Goal: Transaction & Acquisition: Purchase product/service

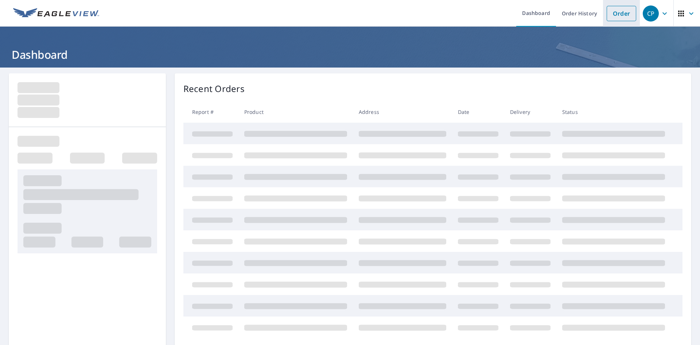
click at [607, 13] on link "Order" at bounding box center [622, 13] width 30 height 15
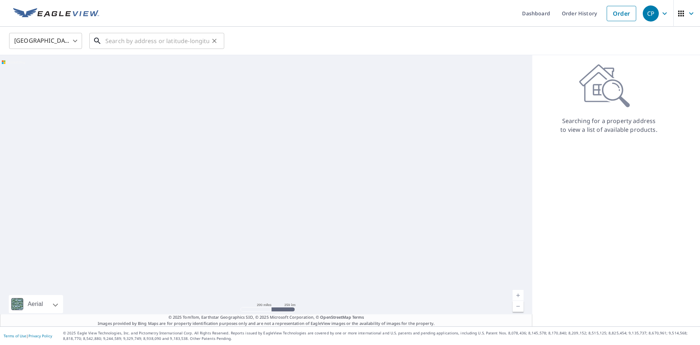
click at [112, 37] on input "text" at bounding box center [157, 41] width 104 height 20
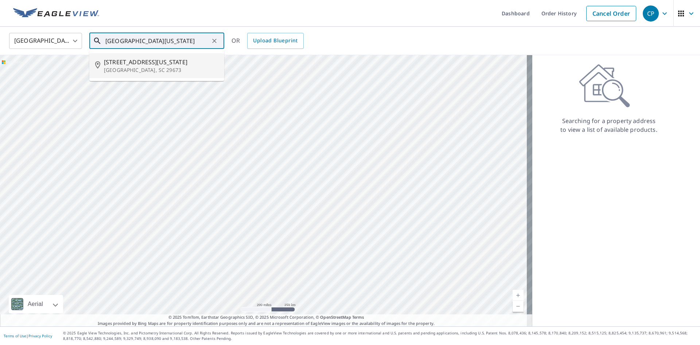
click at [124, 72] on p "Piedmont, SC 29673" at bounding box center [161, 69] width 115 height 7
type input "3007 W Georgia Rd Piedmont, SC 29673"
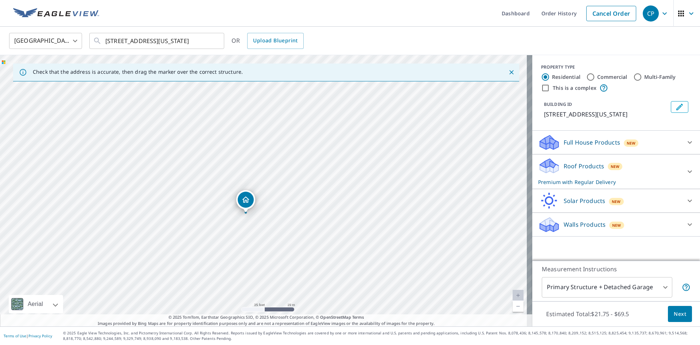
click at [663, 165] on div "Roof Products New Premium with Regular Delivery" at bounding box center [609, 171] width 143 height 28
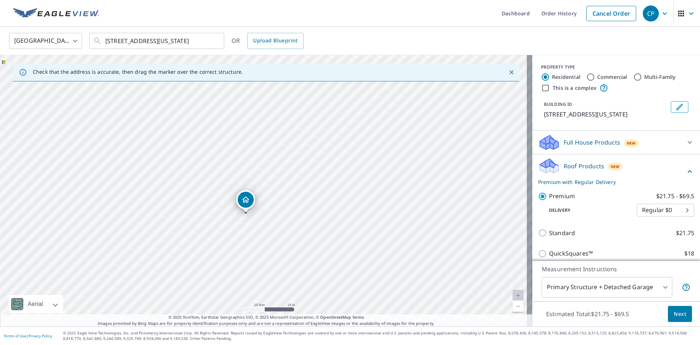
click at [675, 317] on span "Next" at bounding box center [680, 313] width 12 height 9
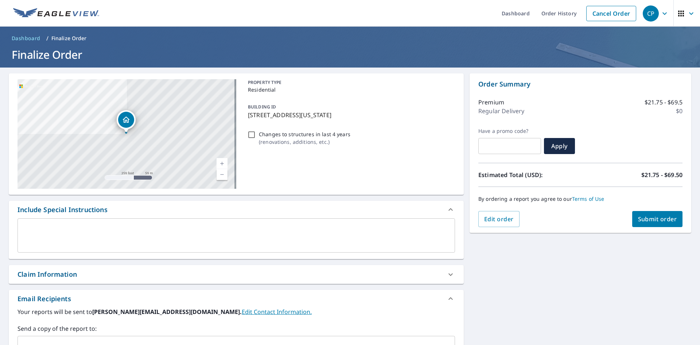
click at [196, 253] on div "x ​" at bounding box center [236, 238] width 455 height 40
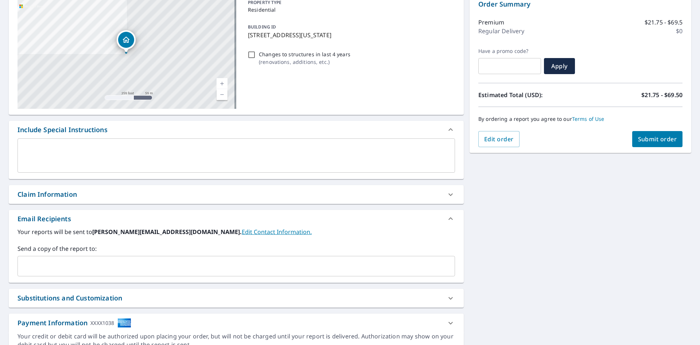
scroll to position [115, 0]
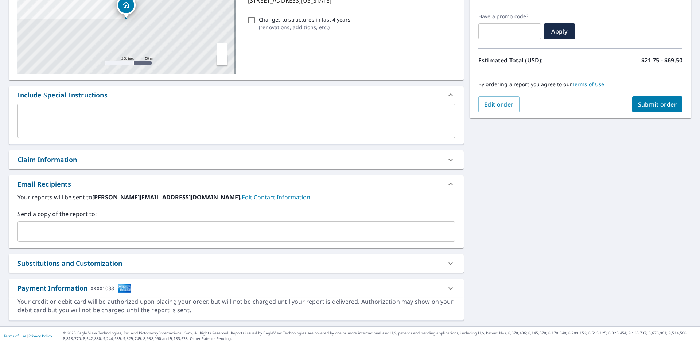
click at [174, 237] on input "text" at bounding box center [231, 231] width 420 height 14
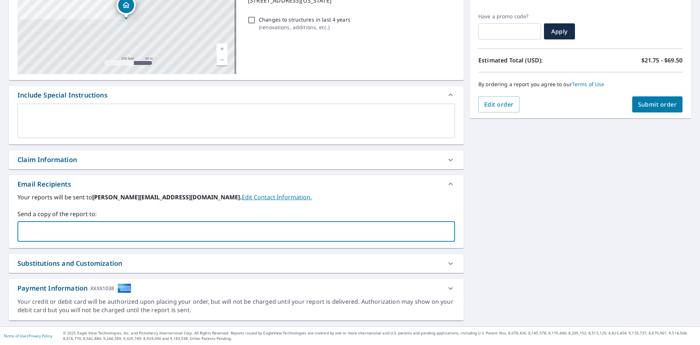
paste input "wbobo@allconroofing.com"
type input "wbobo@allconroofing.com"
click at [579, 237] on div "3007 W Georgia Rd Piedmont, SC 29673 Aerial Road A standard road map Aerial A d…" at bounding box center [350, 139] width 700 height 373
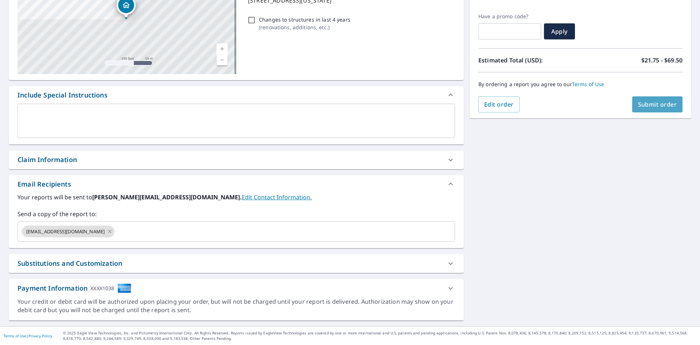
click at [652, 111] on button "Submit order" at bounding box center [658, 104] width 51 height 16
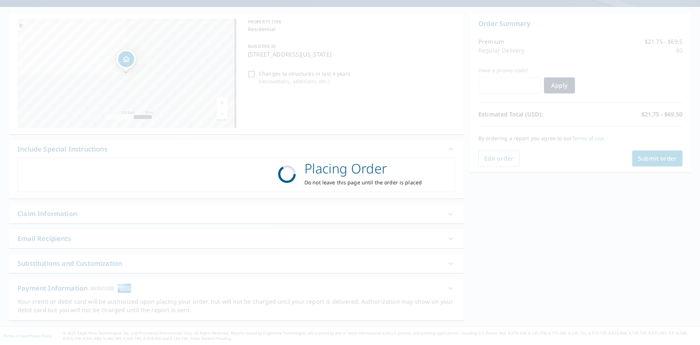
scroll to position [61, 0]
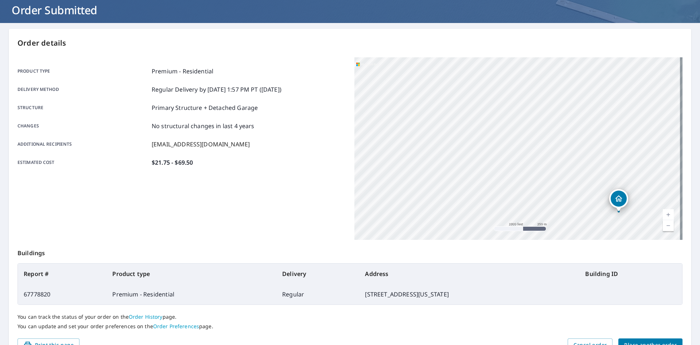
scroll to position [85, 0]
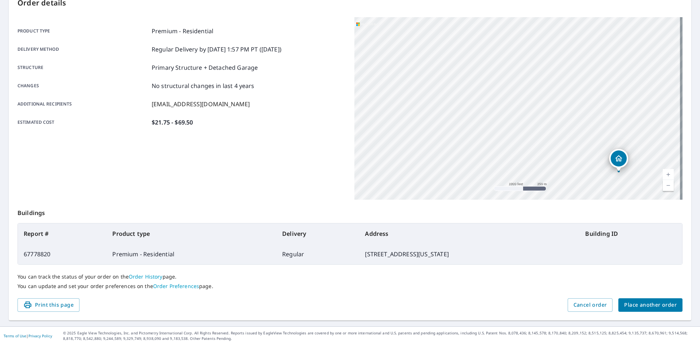
click at [649, 308] on span "Place another order" at bounding box center [651, 304] width 53 height 9
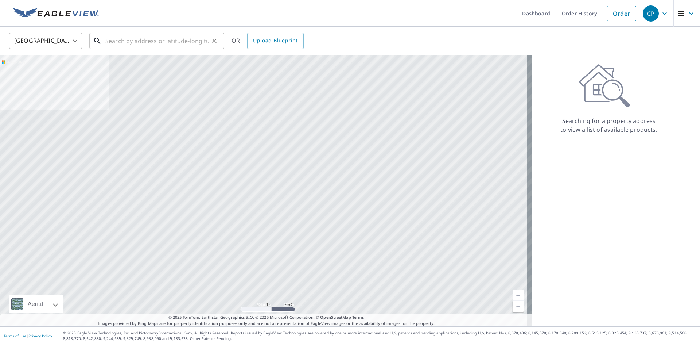
click at [163, 33] on input "text" at bounding box center [157, 41] width 104 height 20
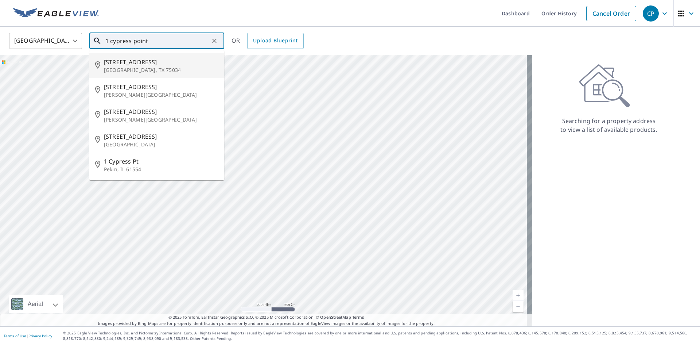
drag, startPoint x: 163, startPoint y: 42, endPoint x: 67, endPoint y: 44, distance: 96.7
click at [67, 44] on div "United States US ​ 1 cypress point ​ 1 Cypress Point Ct Frisco, TX 75034 1 Cypr…" at bounding box center [348, 40] width 688 height 17
click at [155, 36] on input "1 cypress point" at bounding box center [157, 41] width 104 height 20
click at [157, 38] on input "1 cypress point" at bounding box center [157, 41] width 104 height 20
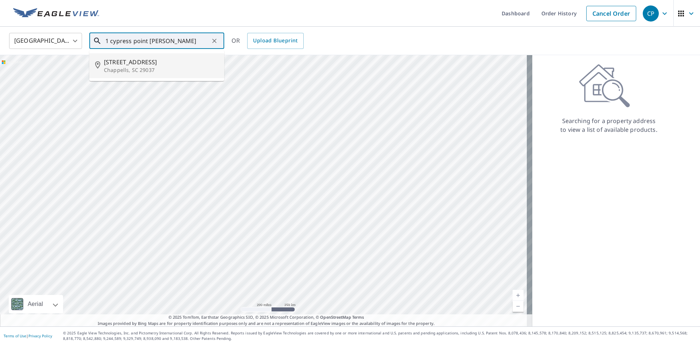
click at [148, 58] on span "1 Cypress Point Dr" at bounding box center [161, 62] width 115 height 9
type input "1 Cypress Point Dr Chappells, SC 29037"
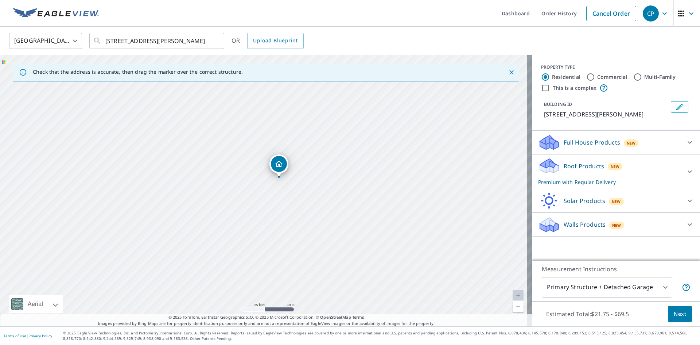
drag, startPoint x: 250, startPoint y: 181, endPoint x: 320, endPoint y: 194, distance: 72.0
click at [320, 194] on div "1 Cypress Point Dr Chappells, SC 29037" at bounding box center [266, 190] width 533 height 271
drag, startPoint x: 282, startPoint y: 170, endPoint x: 263, endPoint y: 160, distance: 21.4
drag, startPoint x: 260, startPoint y: 185, endPoint x: 262, endPoint y: 189, distance: 4.2
click at [686, 169] on icon at bounding box center [690, 171] width 9 height 9
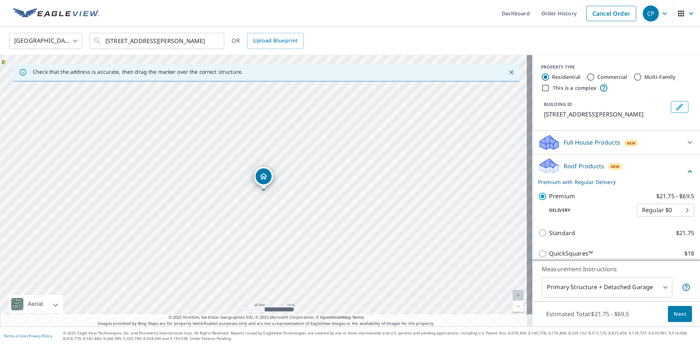
click at [680, 317] on button "Next" at bounding box center [680, 314] width 24 height 16
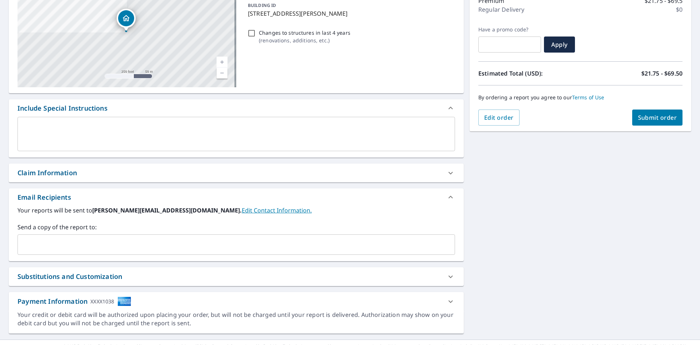
scroll to position [115, 0]
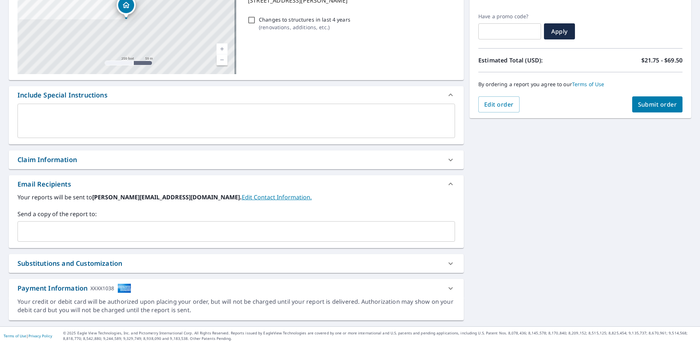
click at [88, 240] on div "​" at bounding box center [237, 231] width 438 height 20
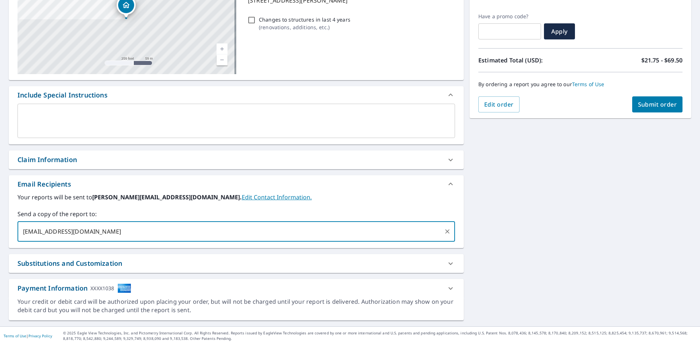
type input "kwellwood@allconroofing.com"
type input "allen@allconroofing.com"
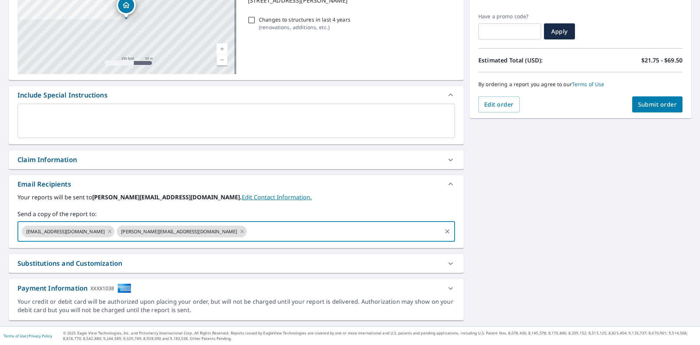
click at [657, 215] on div "1 Cypress Point Dr Chappells, SC 29037 Aerial Road A standard road map Aerial A…" at bounding box center [350, 139] width 700 height 373
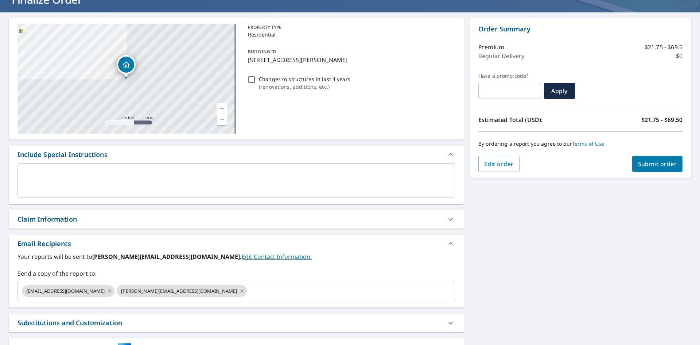
scroll to position [0, 0]
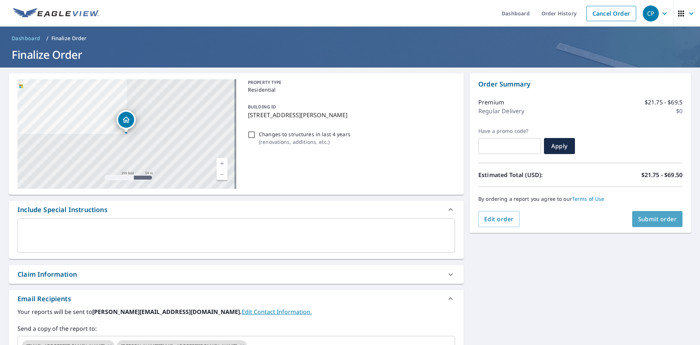
click at [655, 220] on span "Submit order" at bounding box center [657, 219] width 39 height 8
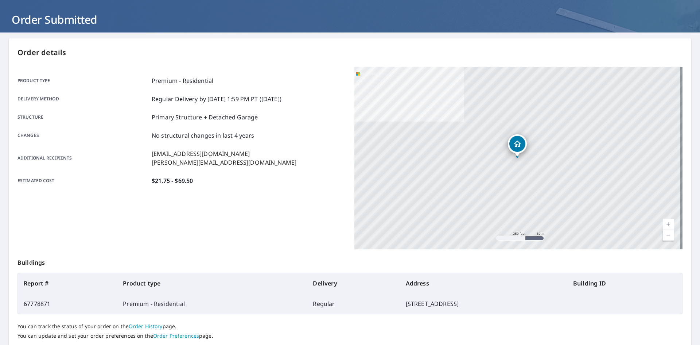
scroll to position [85, 0]
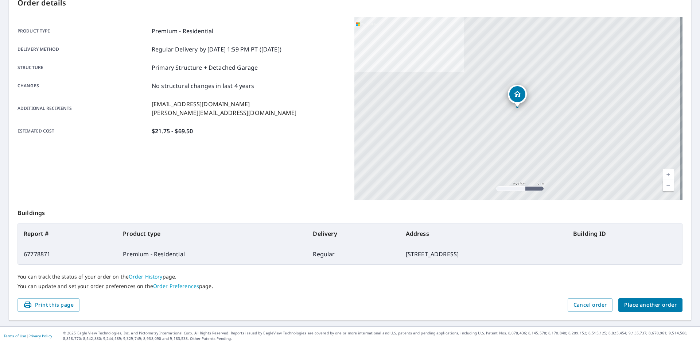
drag, startPoint x: 387, startPoint y: 253, endPoint x: 336, endPoint y: 252, distance: 51.1
click at [400, 252] on td "1 Cypress Point Dr, Chappells SC 29037" at bounding box center [483, 254] width 167 height 20
copy td "1 Cypress Point Dr,"
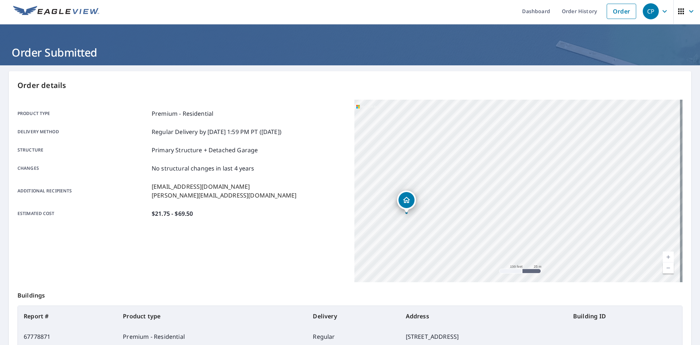
scroll to position [0, 0]
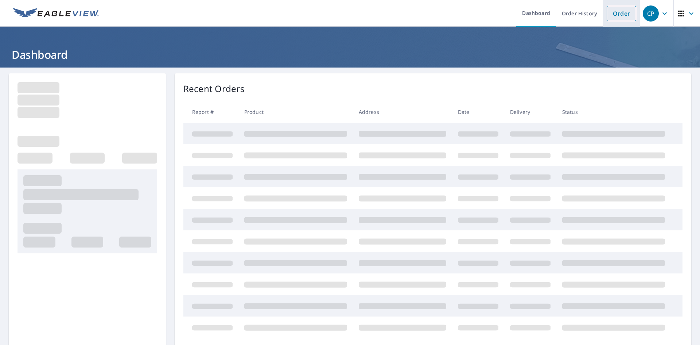
click at [616, 15] on link "Order" at bounding box center [622, 13] width 30 height 15
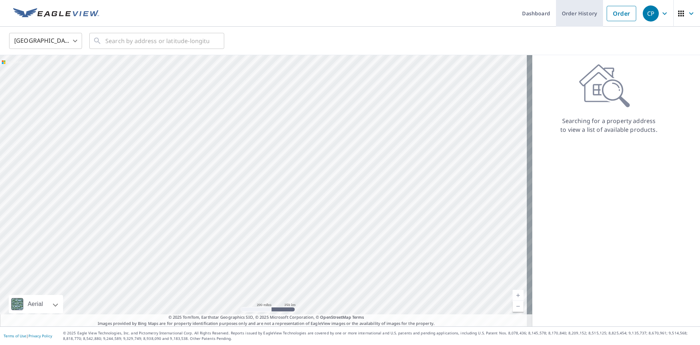
click at [583, 5] on link "Order History" at bounding box center [579, 13] width 47 height 27
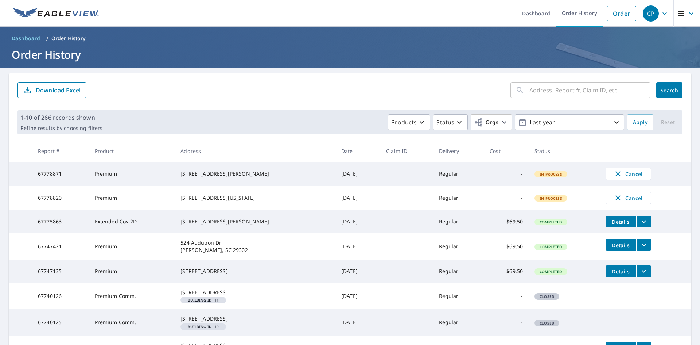
click at [599, 86] on input "text" at bounding box center [590, 90] width 121 height 20
type input "lancaster"
click button "Search" at bounding box center [670, 90] width 26 height 16
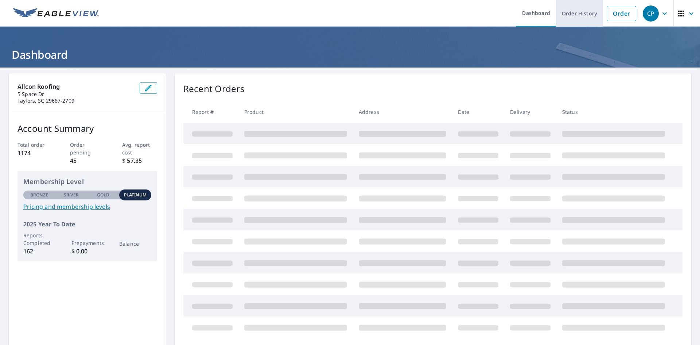
click at [573, 12] on link "Order History" at bounding box center [579, 13] width 47 height 27
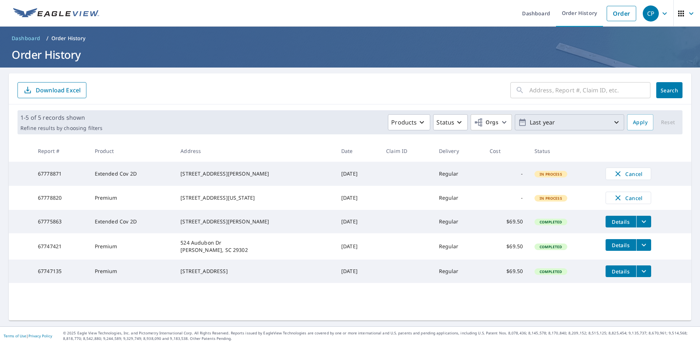
click at [576, 123] on p "Last year" at bounding box center [569, 122] width 85 height 13
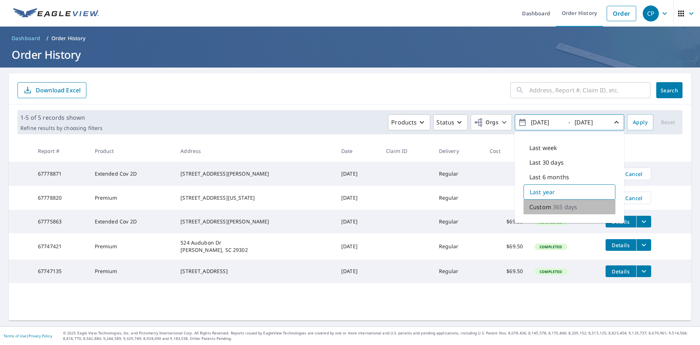
click at [559, 207] on p "365 days" at bounding box center [565, 206] width 24 height 9
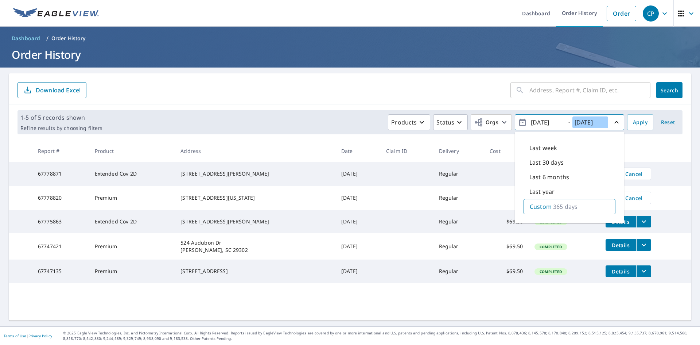
click at [587, 123] on input "2025/10/08" at bounding box center [591, 122] width 36 height 12
click at [555, 121] on input "2024/10/08" at bounding box center [547, 122] width 36 height 12
click at [557, 123] on input "2024/10/08" at bounding box center [547, 122] width 36 height 12
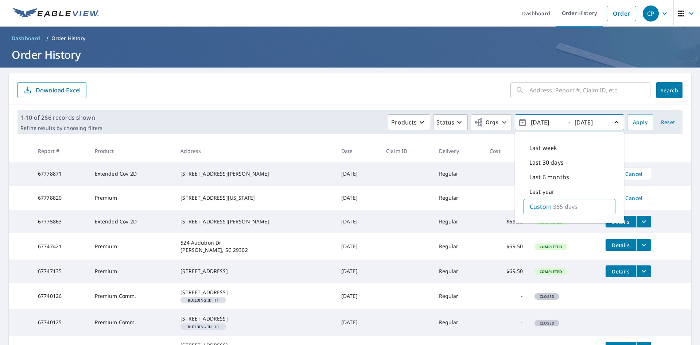
click at [540, 116] on div "2024/10/08" at bounding box center [548, 122] width 36 height 13
click at [549, 120] on input "2024/10/29" at bounding box center [547, 122] width 36 height 12
click at [540, 120] on input "2024/09/29" at bounding box center [547, 122] width 36 height 12
type input "2025/09/29"
click at [555, 124] on input "2025/09/29" at bounding box center [547, 122] width 36 height 12
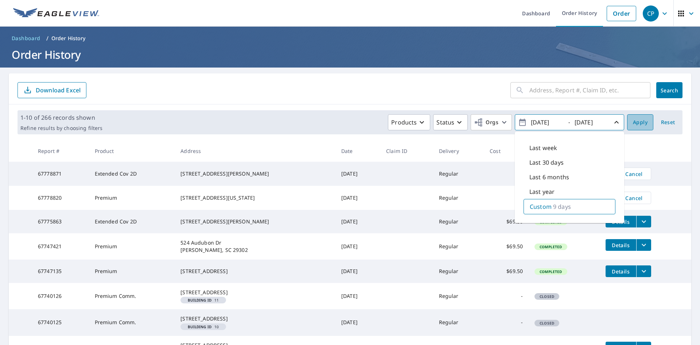
click at [642, 121] on span "Apply" at bounding box center [640, 122] width 15 height 9
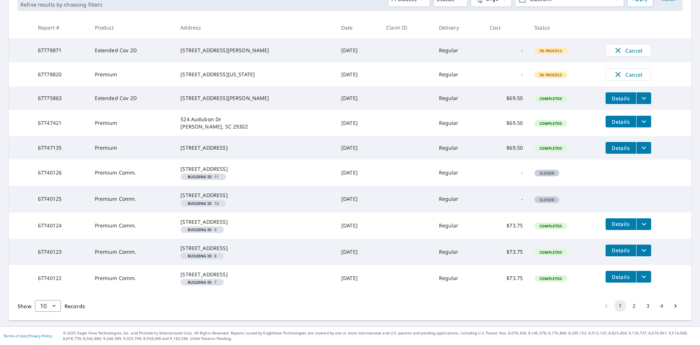
scroll to position [170, 0]
click at [54, 310] on body "CP CP Dashboard Order History Order CP Dashboard / Order History Order History …" at bounding box center [350, 172] width 700 height 345
click at [46, 317] on li "50" at bounding box center [48, 316] width 26 height 13
